Goal: Task Accomplishment & Management: Complete application form

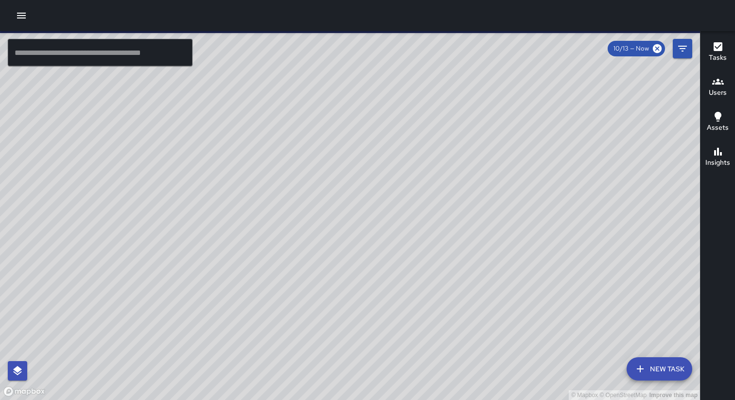
click at [18, 16] on icon "button" at bounding box center [21, 16] width 9 height 6
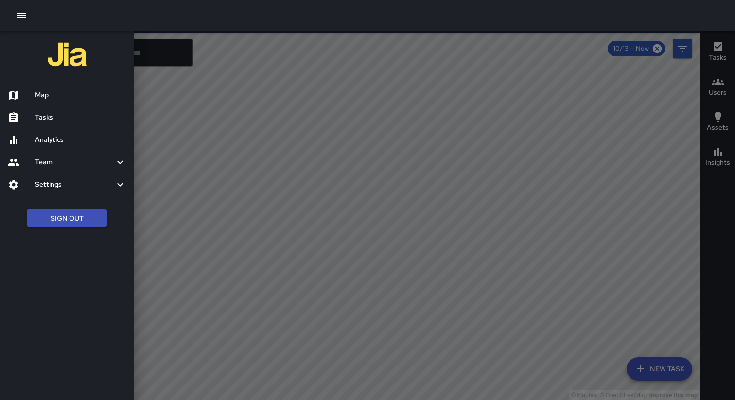
click at [145, 19] on div at bounding box center [367, 15] width 735 height 31
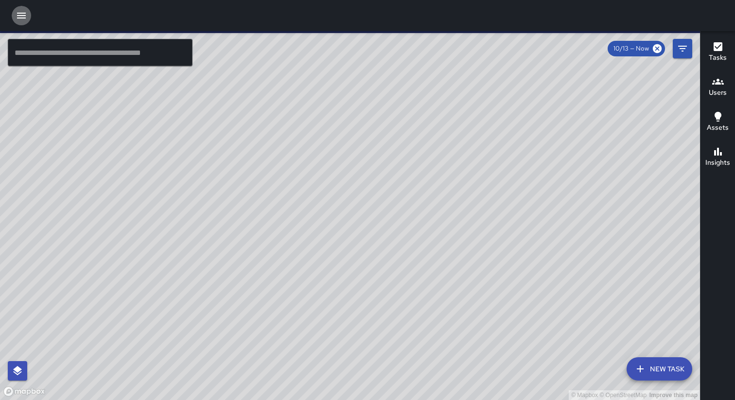
click at [21, 22] on button "button" at bounding box center [21, 15] width 19 height 19
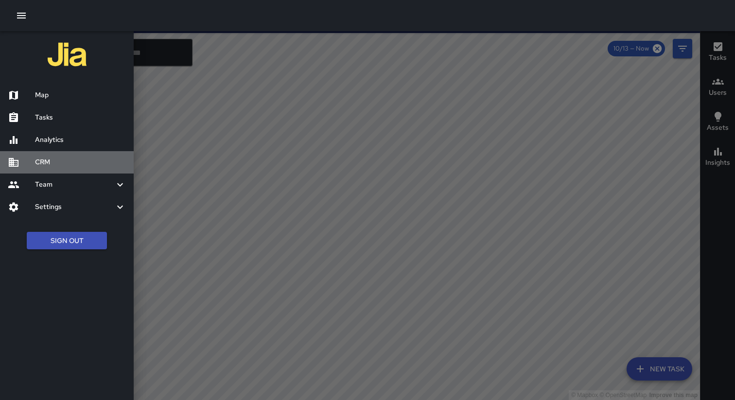
click at [60, 159] on h6 "CRM" at bounding box center [80, 162] width 91 height 11
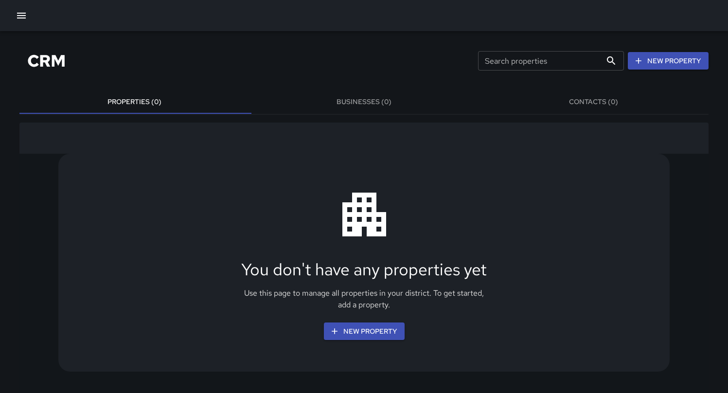
click at [298, 58] on div "CRM Search properties Search properties New Property" at bounding box center [363, 61] width 689 height 36
click at [276, 63] on div "CRM Search properties Search properties New Property" at bounding box center [363, 61] width 689 height 36
click at [373, 99] on button "Businesses (0)" at bounding box center [364, 101] width 230 height 23
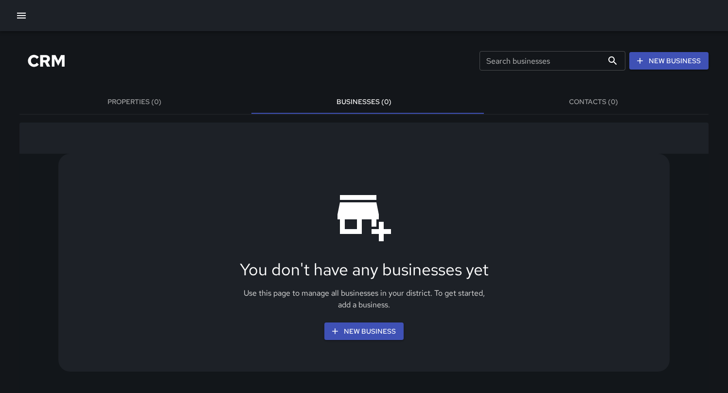
click at [178, 104] on button "Properties (0)" at bounding box center [134, 101] width 230 height 23
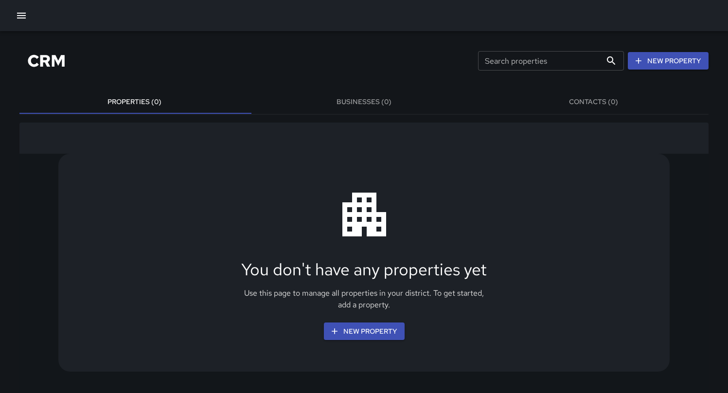
click at [618, 102] on button "Contacts (0)" at bounding box center [594, 101] width 230 height 23
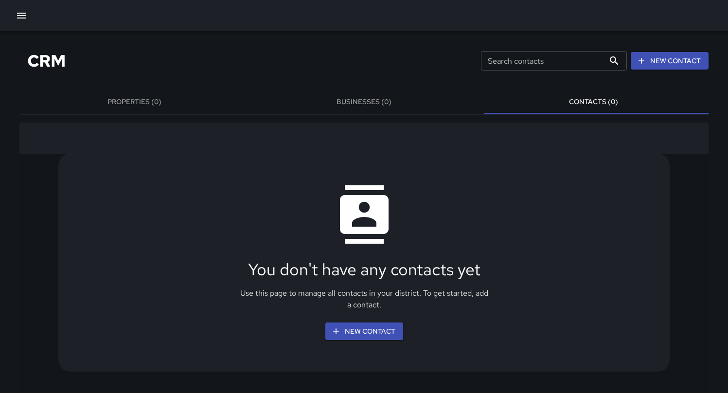
click at [306, 64] on div "CRM Search contacts Search contacts New Contact" at bounding box center [363, 61] width 689 height 36
click at [217, 54] on div "CRM Search contacts Search contacts New Contact" at bounding box center [363, 61] width 689 height 36
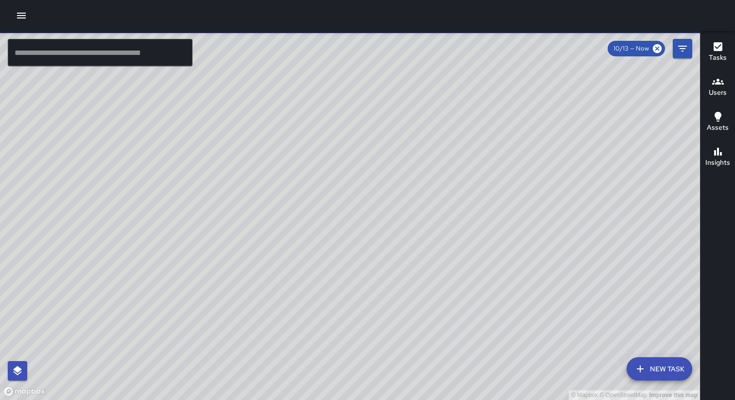
click at [21, 16] on icon "button" at bounding box center [21, 16] width 9 height 6
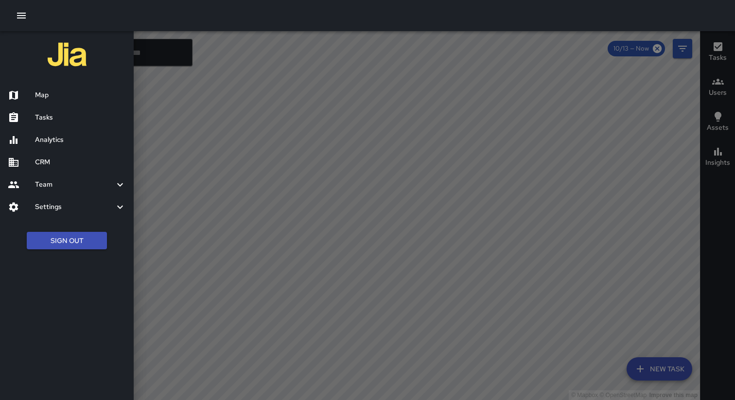
click at [45, 155] on div "CRM" at bounding box center [67, 162] width 134 height 22
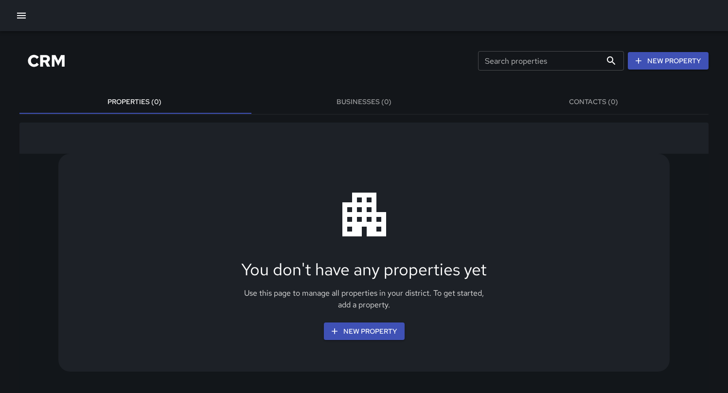
click at [257, 60] on div "CRM Search properties Search properties New Property" at bounding box center [363, 61] width 689 height 36
click at [293, 60] on div "CRM Search properties Search properties New Property" at bounding box center [363, 61] width 689 height 36
click at [367, 103] on button "Businesses (0)" at bounding box center [364, 101] width 230 height 23
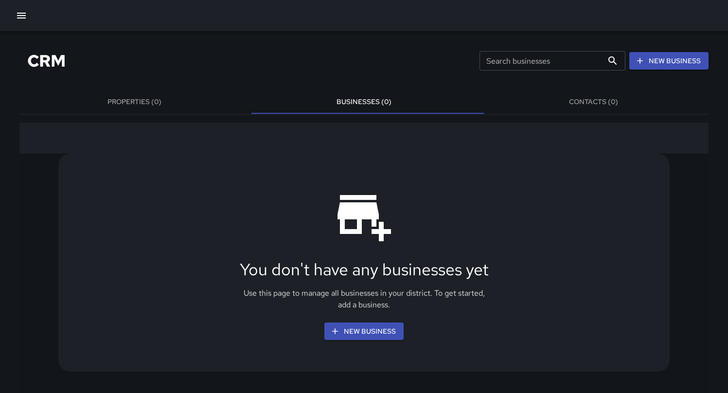
click at [184, 60] on div "CRM Search businesses Search businesses New Business" at bounding box center [363, 61] width 689 height 36
click at [22, 18] on icon "button" at bounding box center [21, 16] width 9 height 6
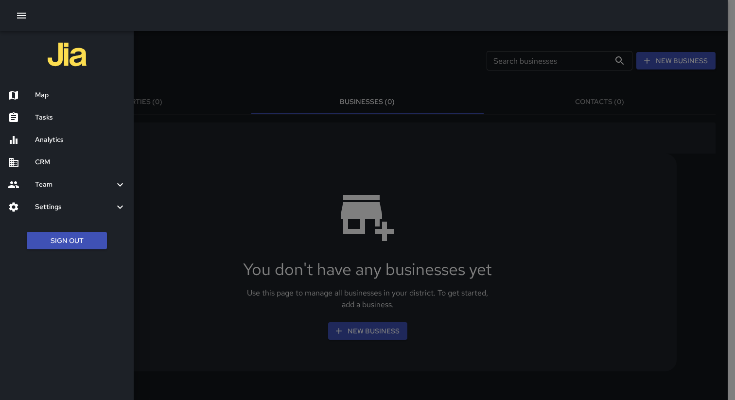
click at [61, 99] on h6 "Map" at bounding box center [80, 95] width 91 height 11
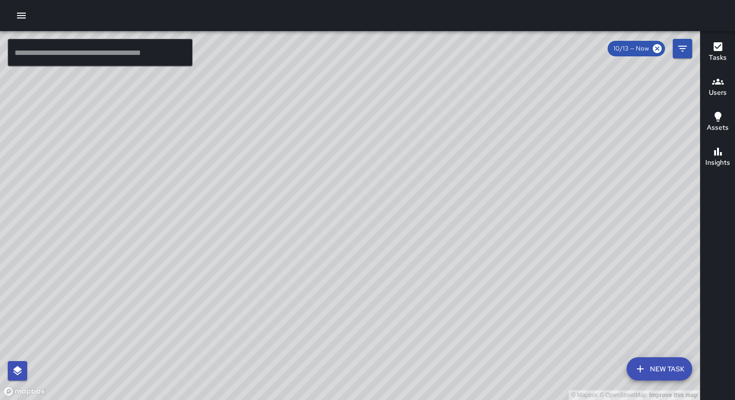
click at [17, 14] on icon "button" at bounding box center [22, 16] width 12 height 12
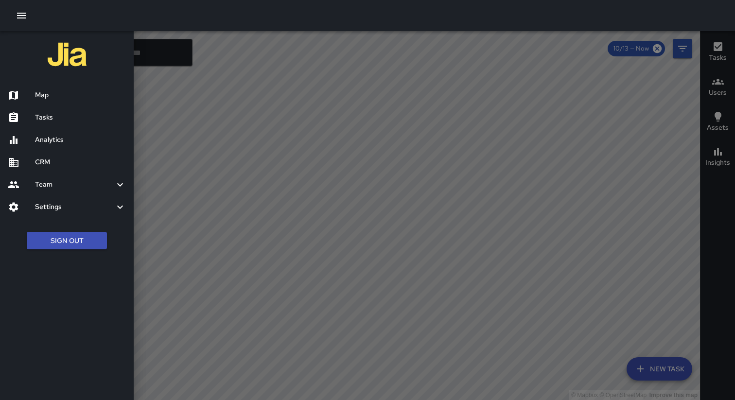
click at [64, 157] on h6 "CRM" at bounding box center [80, 162] width 91 height 11
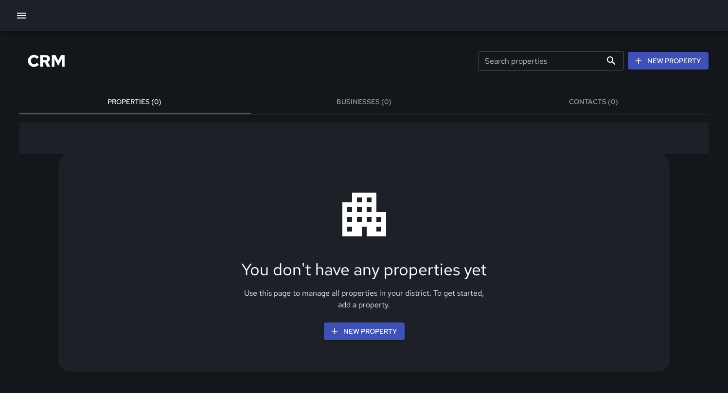
click at [358, 63] on div "CRM Search properties Search properties New Property" at bounding box center [363, 61] width 689 height 36
click at [370, 334] on button "New Property" at bounding box center [364, 331] width 81 height 18
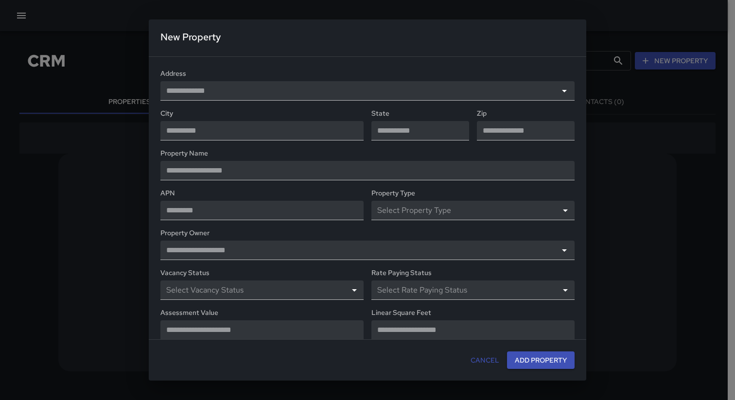
click at [477, 368] on button "Cancel" at bounding box center [485, 361] width 36 height 18
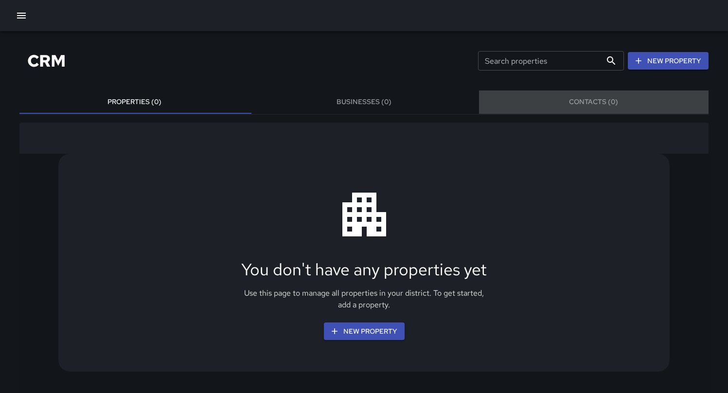
click at [576, 103] on button "Contacts (0)" at bounding box center [594, 101] width 230 height 23
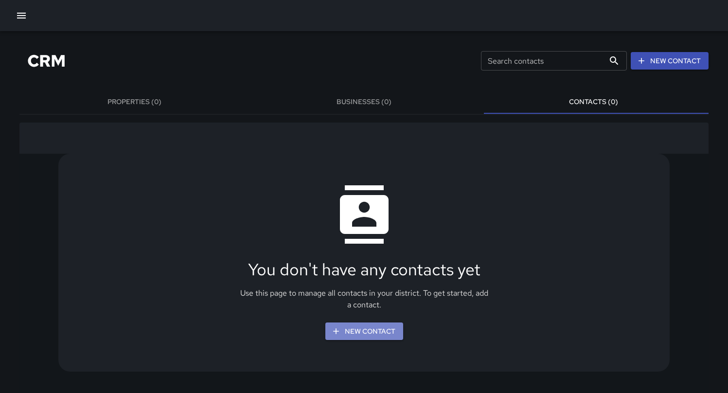
click at [400, 335] on button "New Contact" at bounding box center [364, 331] width 78 height 18
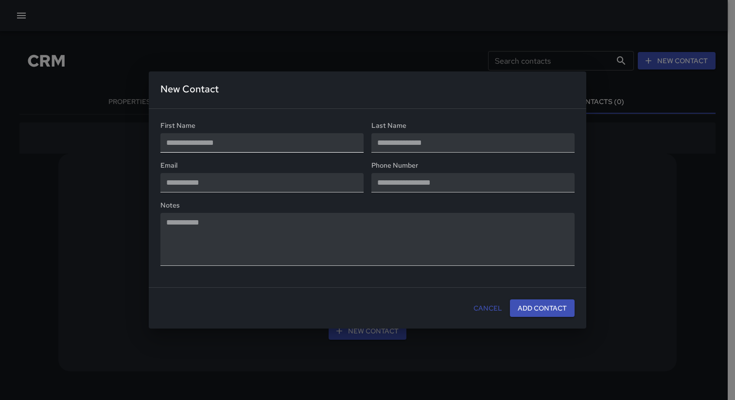
click at [283, 143] on input "text" at bounding box center [261, 142] width 203 height 19
type input "****"
type input "*****"
type input "**********"
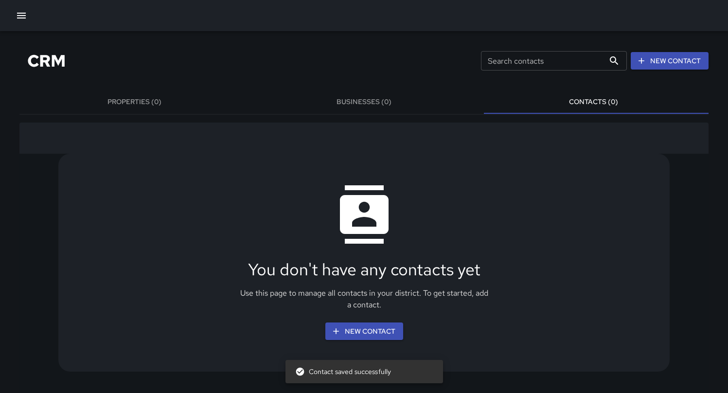
click at [352, 172] on div "You don't have any contacts yet Use this page to manage all contacts in your di…" at bounding box center [363, 263] width 611 height 218
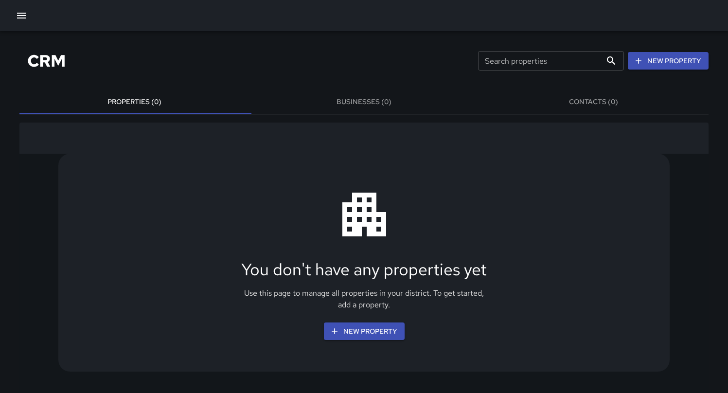
click at [610, 103] on button "Contacts (0)" at bounding box center [594, 101] width 230 height 23
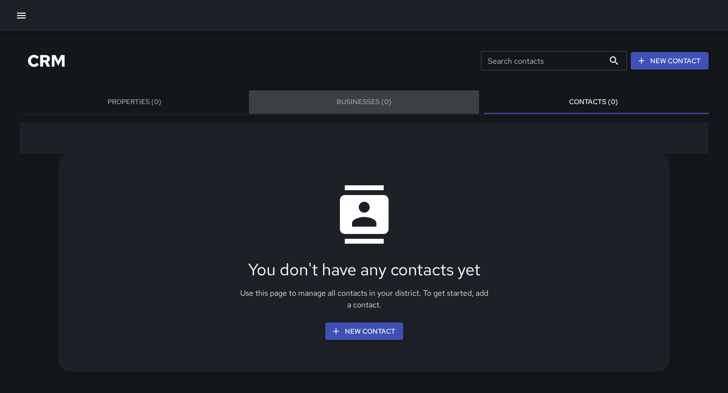
click at [430, 108] on button "Businesses (0)" at bounding box center [364, 101] width 230 height 23
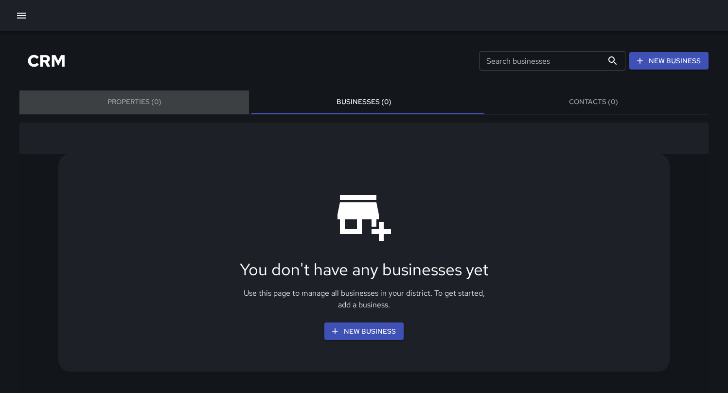
click at [210, 105] on button "Properties (0)" at bounding box center [134, 101] width 230 height 23
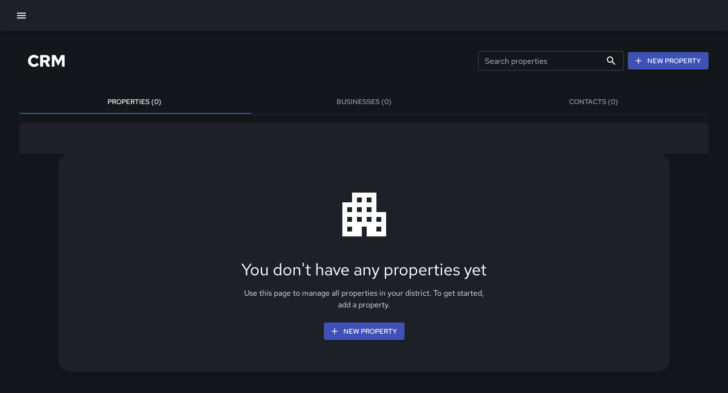
click at [234, 53] on div "CRM Search properties Search properties New Property" at bounding box center [363, 61] width 689 height 36
click at [404, 55] on div "CRM Search properties Search properties New Property" at bounding box center [363, 61] width 689 height 36
click at [402, 106] on button "Businesses (0)" at bounding box center [364, 101] width 230 height 23
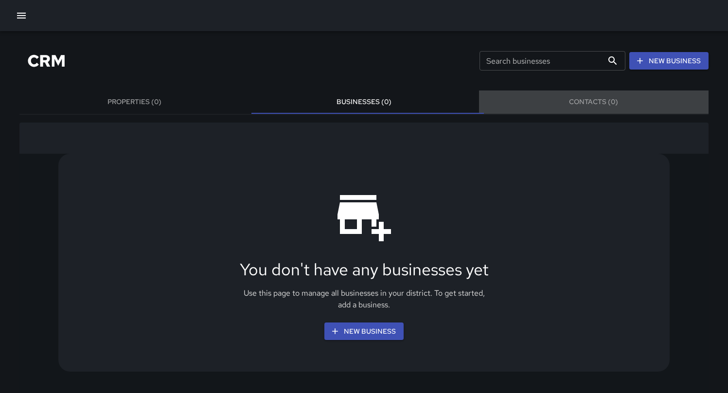
click at [573, 112] on button "Contacts (0)" at bounding box center [594, 101] width 230 height 23
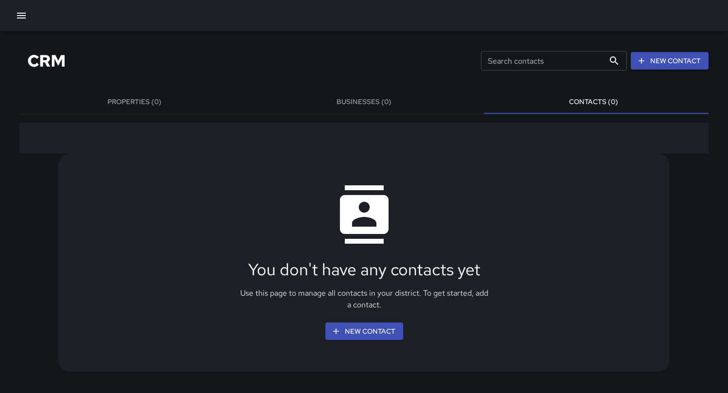
click at [324, 58] on div "CRM Search contacts Search contacts New Contact" at bounding box center [363, 61] width 689 height 36
click at [17, 10] on icon "button" at bounding box center [22, 16] width 12 height 12
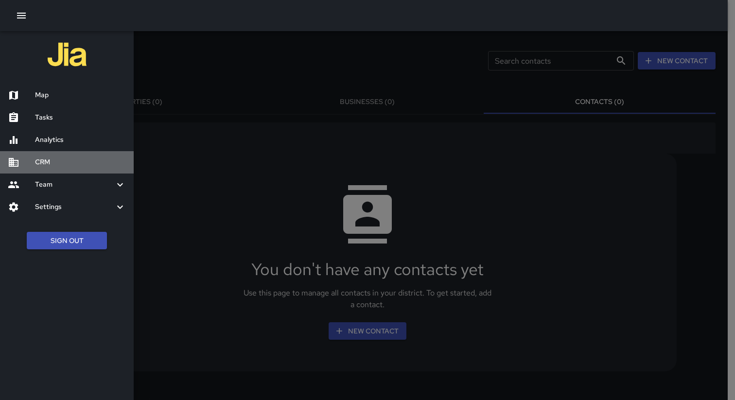
click at [85, 159] on h6 "CRM" at bounding box center [80, 162] width 91 height 11
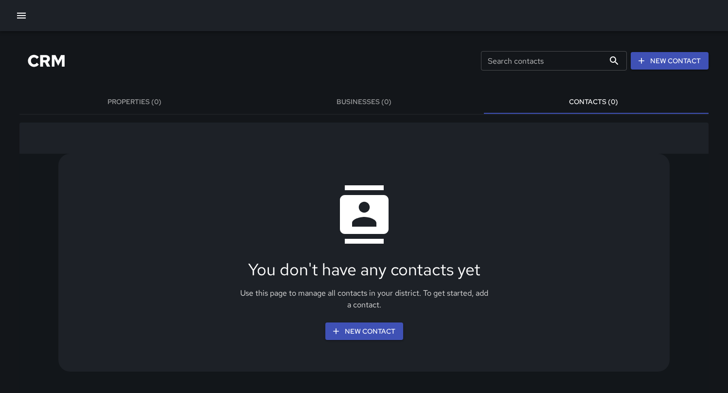
click at [224, 65] on div "CRM Search contacts Search contacts New Contact" at bounding box center [363, 61] width 689 height 36
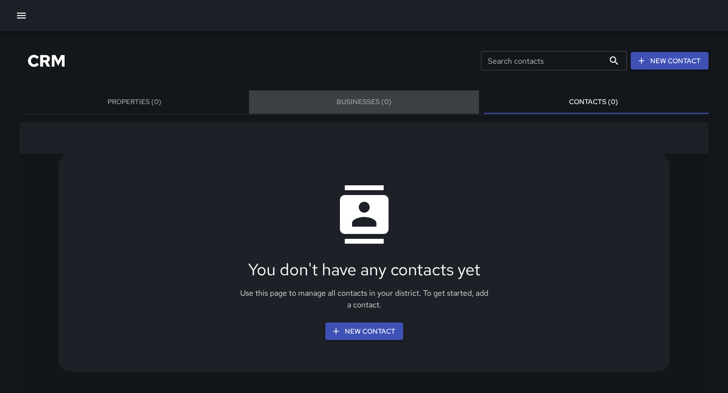
click at [358, 104] on button "Businesses (0)" at bounding box center [364, 101] width 230 height 23
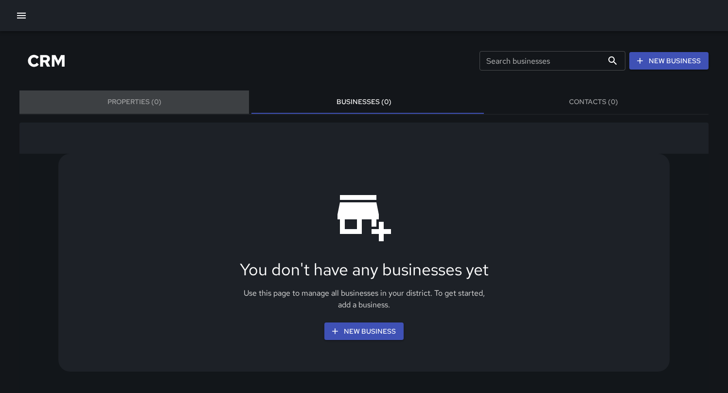
click at [179, 113] on button "Properties (0)" at bounding box center [134, 101] width 230 height 23
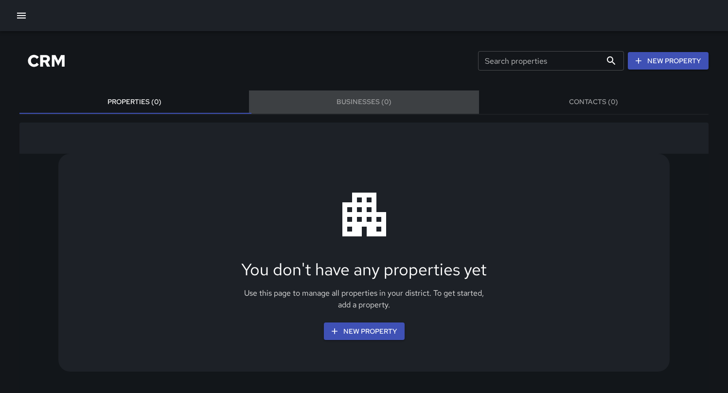
click at [384, 97] on button "Businesses (0)" at bounding box center [364, 101] width 230 height 23
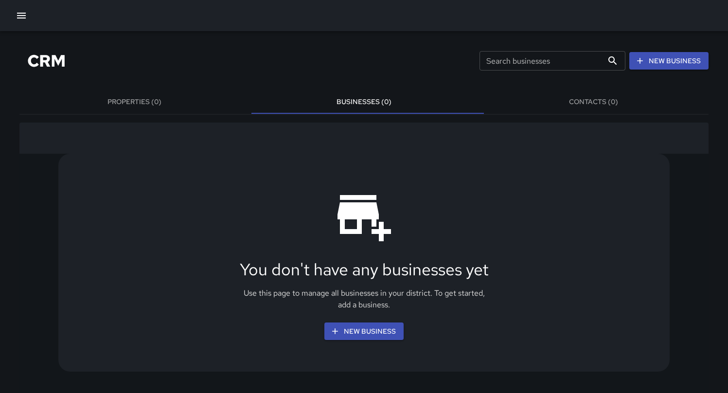
click at [533, 102] on button "Contacts (0)" at bounding box center [594, 101] width 230 height 23
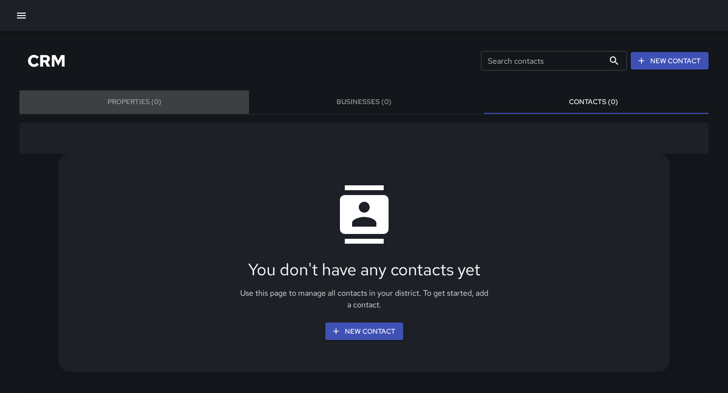
click at [148, 95] on button "Properties (0)" at bounding box center [134, 101] width 230 height 23
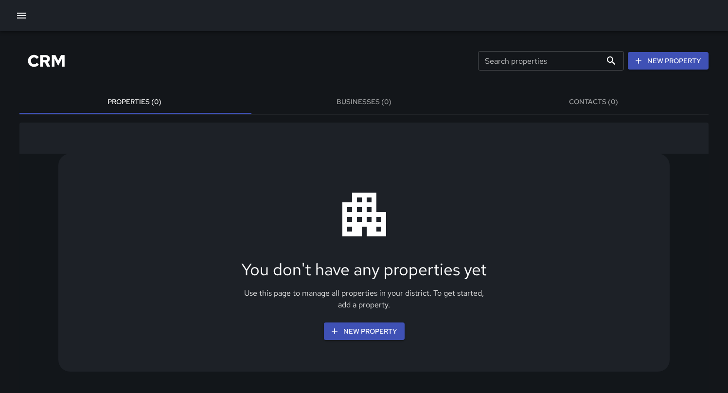
click at [293, 65] on div "CRM Search properties Search properties New Property" at bounding box center [363, 61] width 689 height 36
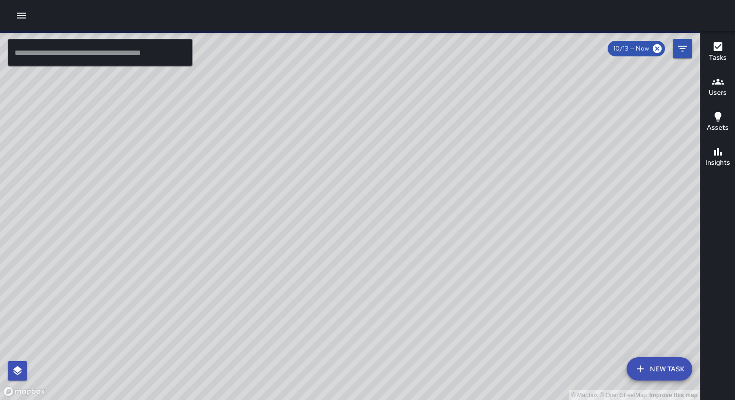
click at [20, 15] on icon "button" at bounding box center [21, 16] width 9 height 6
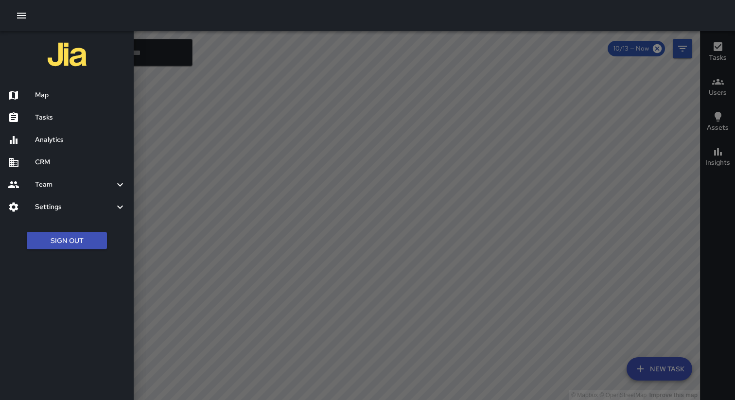
click at [53, 164] on h6 "CRM" at bounding box center [80, 162] width 91 height 11
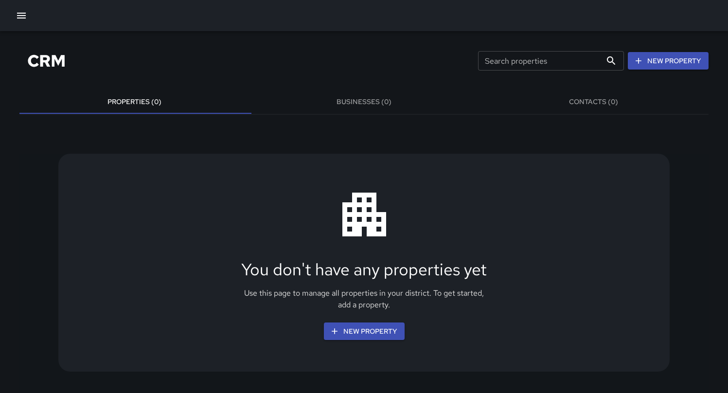
click at [401, 106] on button "Businesses (0)" at bounding box center [364, 101] width 230 height 23
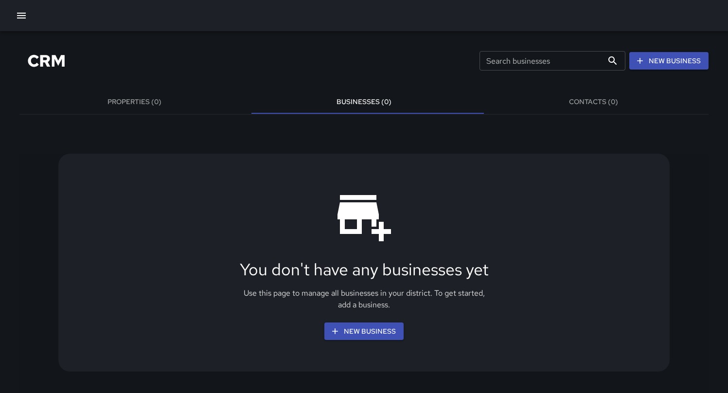
click at [557, 115] on div "CRM Search businesses Search businesses New Business Properties (0) Businesses …" at bounding box center [364, 340] width 728 height 618
click at [558, 108] on button "Contacts (0)" at bounding box center [594, 101] width 230 height 23
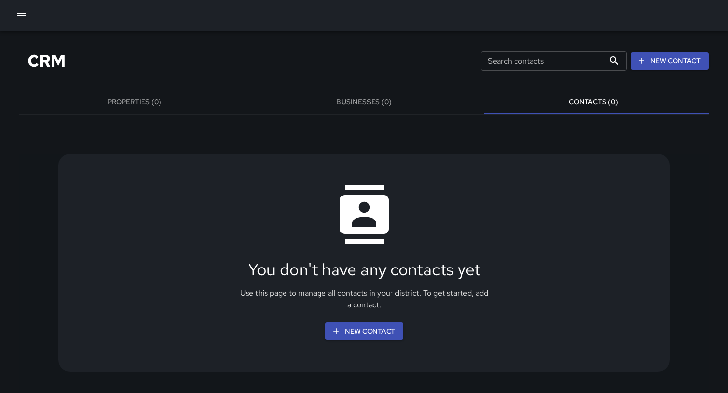
click at [670, 63] on button "New Contact" at bounding box center [670, 61] width 78 height 18
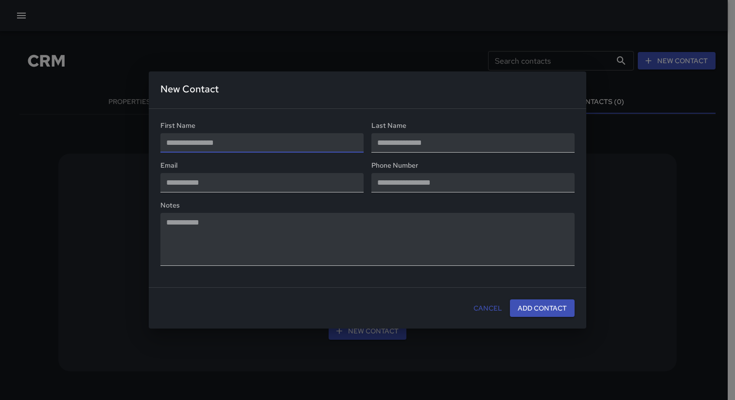
click at [313, 149] on input "text" at bounding box center [261, 142] width 203 height 19
type input "****"
type input "*****"
type input "**********"
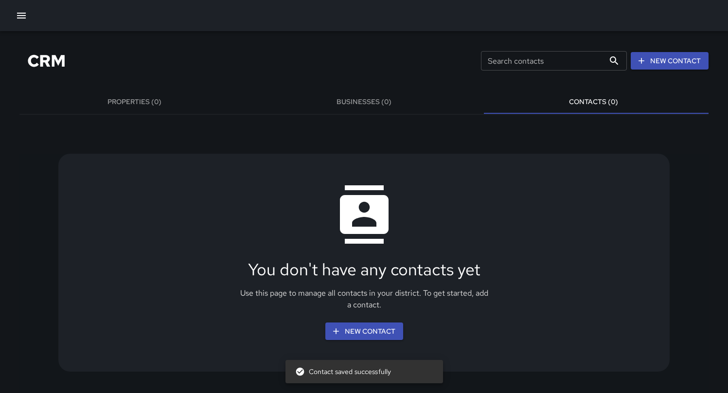
click at [410, 190] on div "You don't have any contacts yet Use this page to manage all contacts in your di…" at bounding box center [363, 263] width 611 height 218
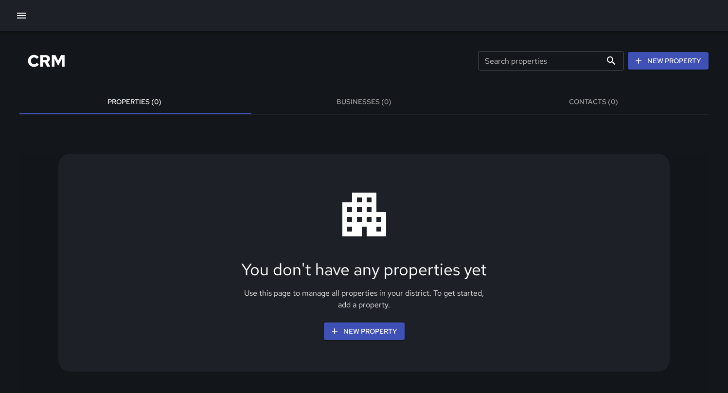
click at [505, 138] on div "You don't have any properties yet Use this page to manage all properties in you…" at bounding box center [363, 374] width 689 height 503
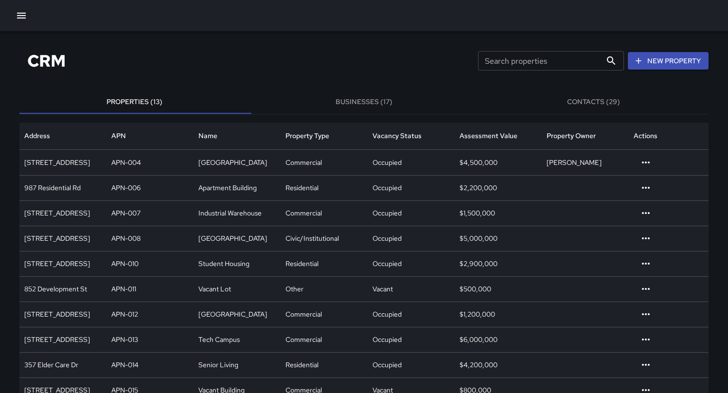
click at [599, 98] on button "Contacts (29)" at bounding box center [594, 101] width 230 height 23
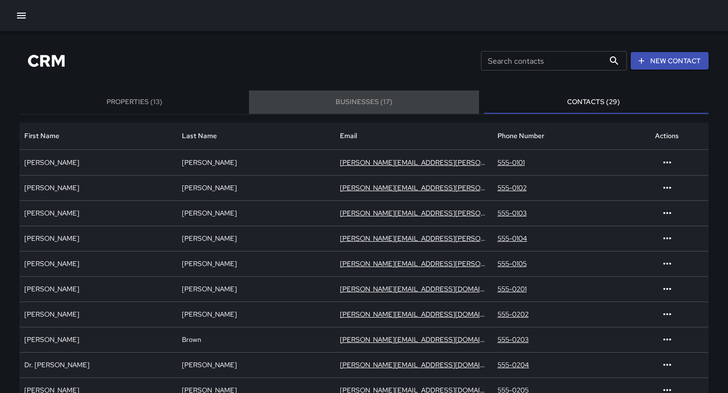
click at [418, 109] on button "Businesses (17)" at bounding box center [364, 101] width 230 height 23
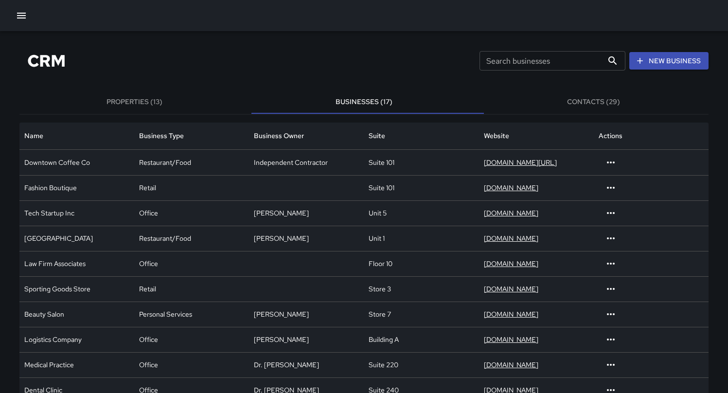
click at [386, 64] on div "CRM Search businesses Search businesses New Business" at bounding box center [363, 61] width 689 height 36
click at [392, 47] on div "CRM Search businesses Search businesses New Business" at bounding box center [363, 61] width 689 height 36
click at [172, 99] on button "Properties (13)" at bounding box center [134, 101] width 230 height 23
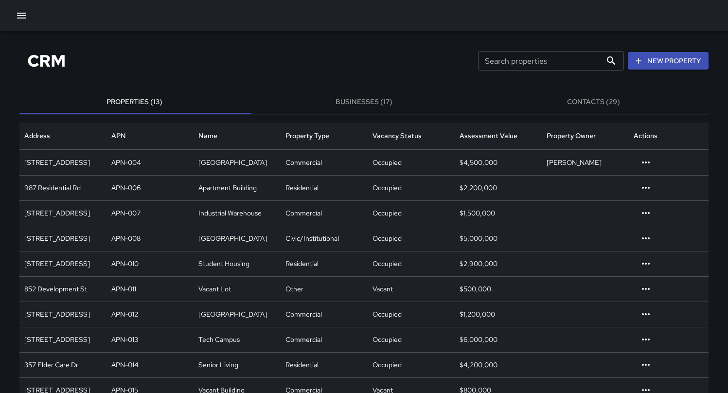
click at [575, 102] on button "Contacts (29)" at bounding box center [594, 101] width 230 height 23
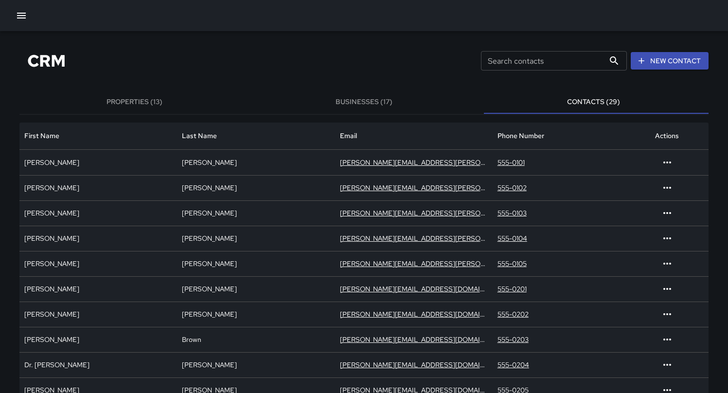
click at [347, 45] on div "CRM Search contacts Search contacts New Contact" at bounding box center [363, 61] width 689 height 36
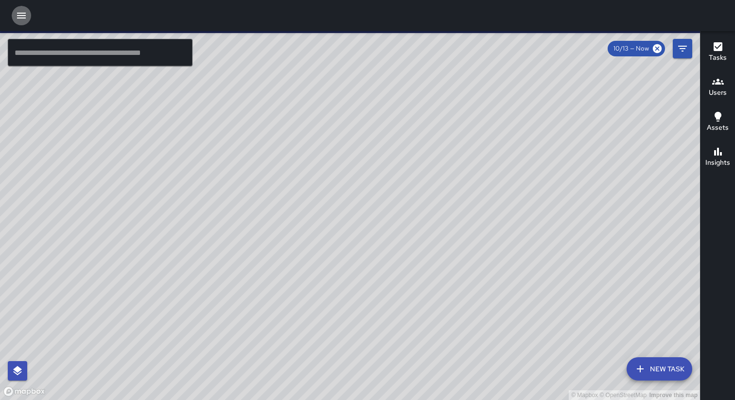
click at [21, 17] on icon "button" at bounding box center [22, 16] width 12 height 12
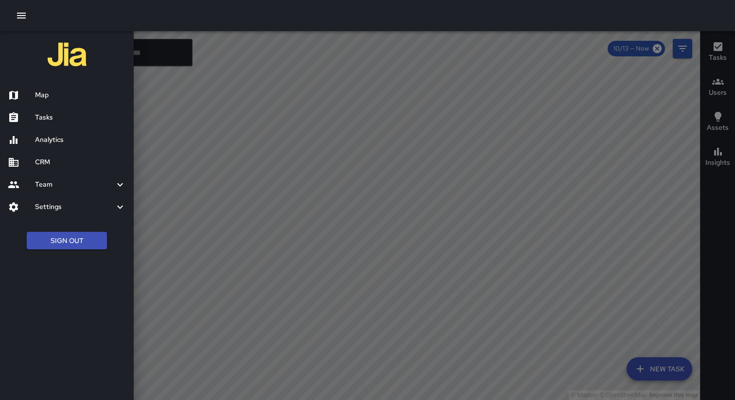
click at [50, 165] on h6 "CRM" at bounding box center [80, 162] width 91 height 11
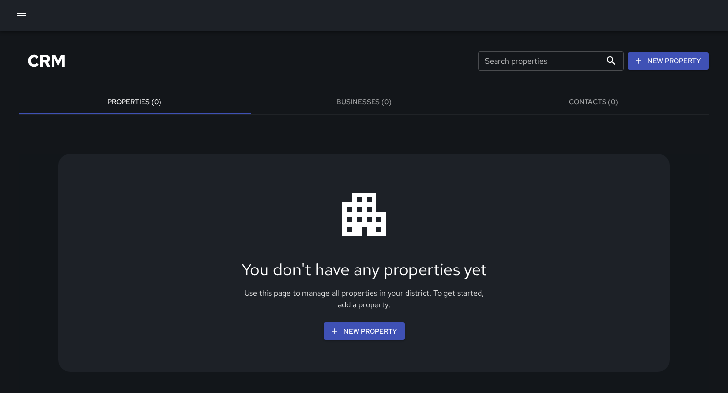
click at [581, 98] on button "Contacts (0)" at bounding box center [594, 101] width 230 height 23
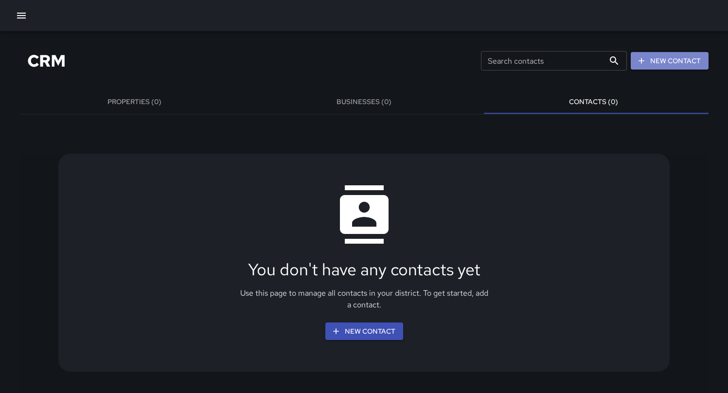
click at [691, 58] on button "New Contact" at bounding box center [670, 61] width 78 height 18
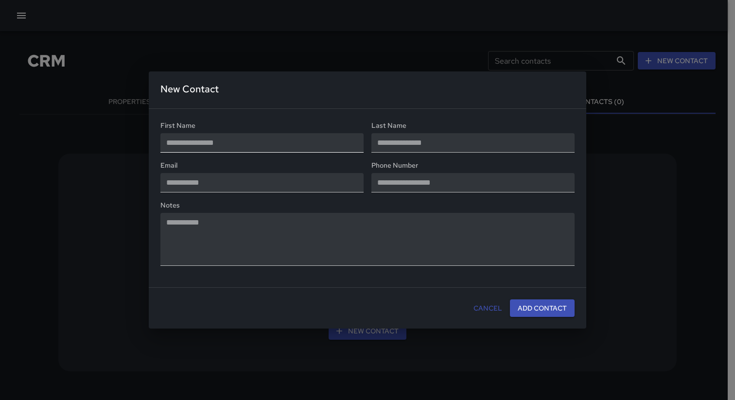
click at [351, 139] on input "text" at bounding box center [261, 142] width 203 height 19
type input "****"
type input "*****"
type input "**********"
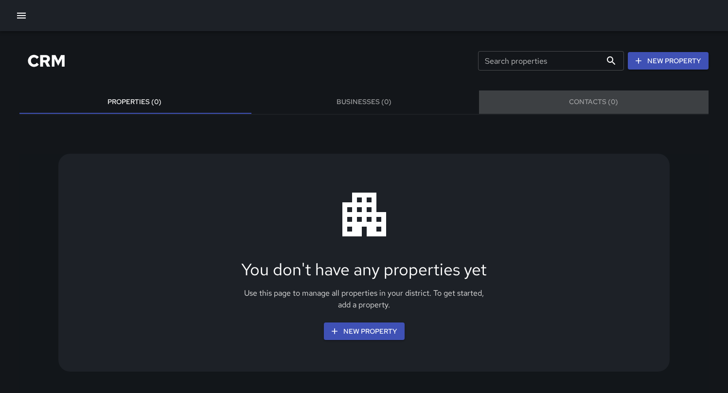
click at [626, 90] on button "Contacts (0)" at bounding box center [594, 101] width 230 height 23
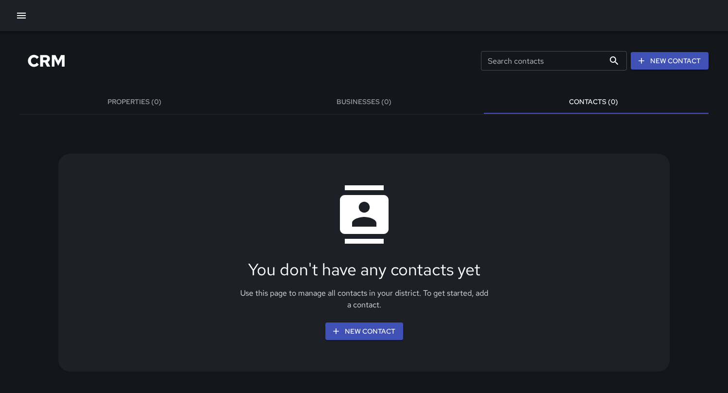
click at [623, 164] on div "You don't have any contacts yet Use this page to manage all contacts in your di…" at bounding box center [363, 263] width 611 height 218
click at [425, 53] on div "CRM Search contacts Search contacts New Contact" at bounding box center [363, 61] width 689 height 36
click at [29, 20] on button "button" at bounding box center [21, 15] width 19 height 19
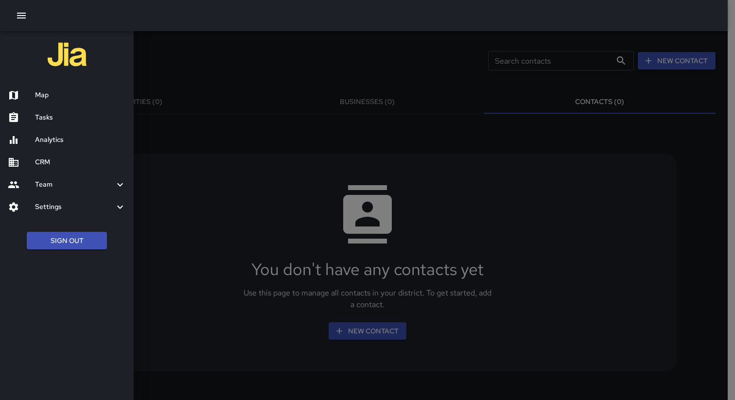
click at [264, 149] on div at bounding box center [367, 200] width 735 height 400
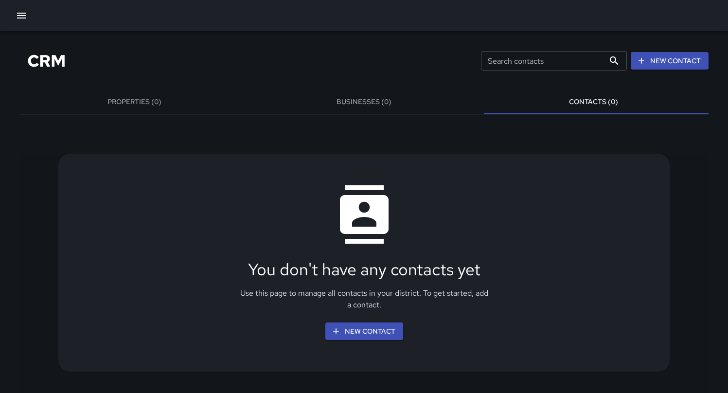
click at [451, 46] on div "CRM Search contacts Search contacts New Contact" at bounding box center [363, 61] width 689 height 36
click at [173, 61] on div "CRM Search contacts Search contacts New Contact" at bounding box center [363, 61] width 689 height 36
click at [279, 97] on button "Businesses (0)" at bounding box center [364, 101] width 230 height 23
